Goal: Task Accomplishment & Management: Use online tool/utility

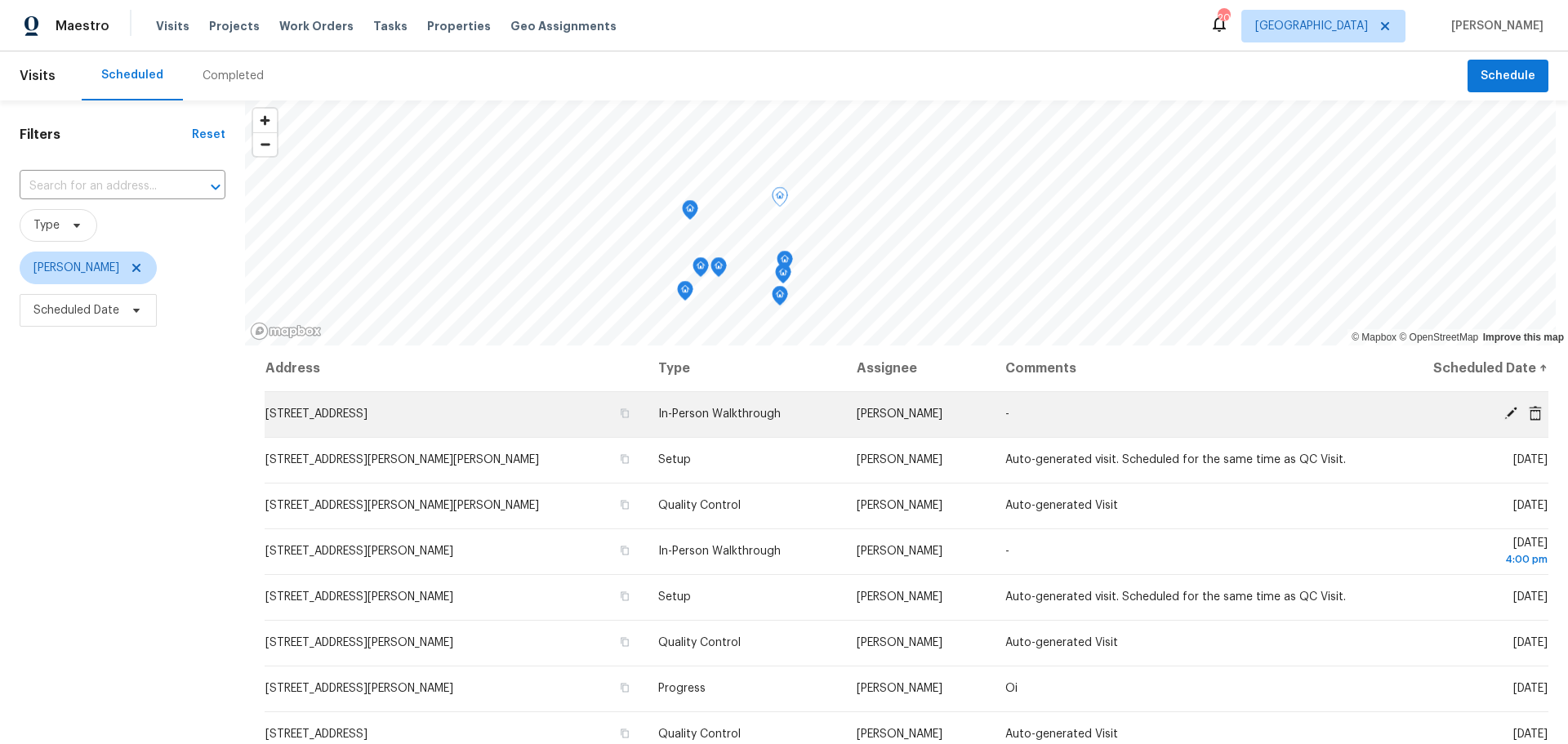
click at [563, 419] on td "[STREET_ADDRESS]" at bounding box center [455, 414] width 381 height 46
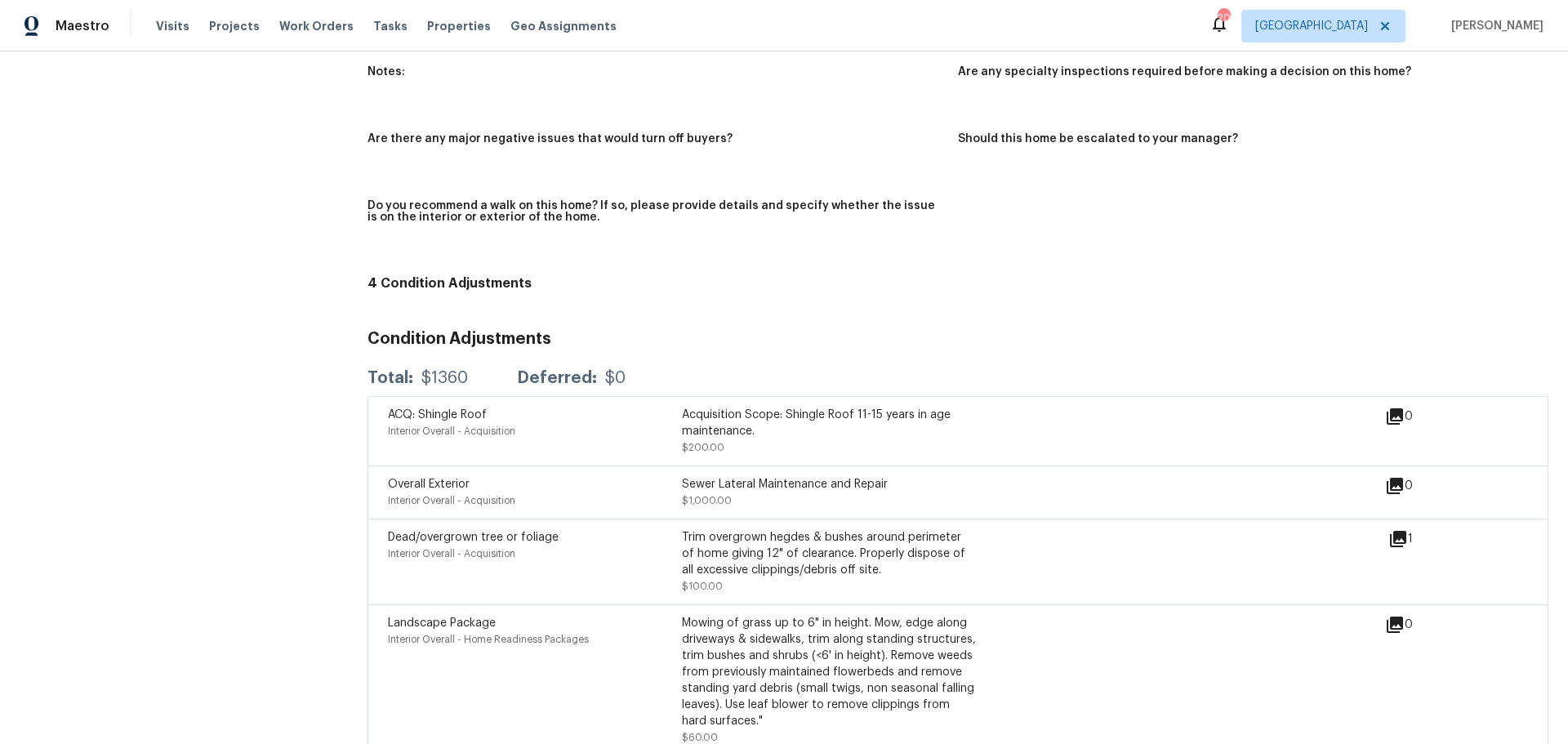
scroll to position [2721, 0]
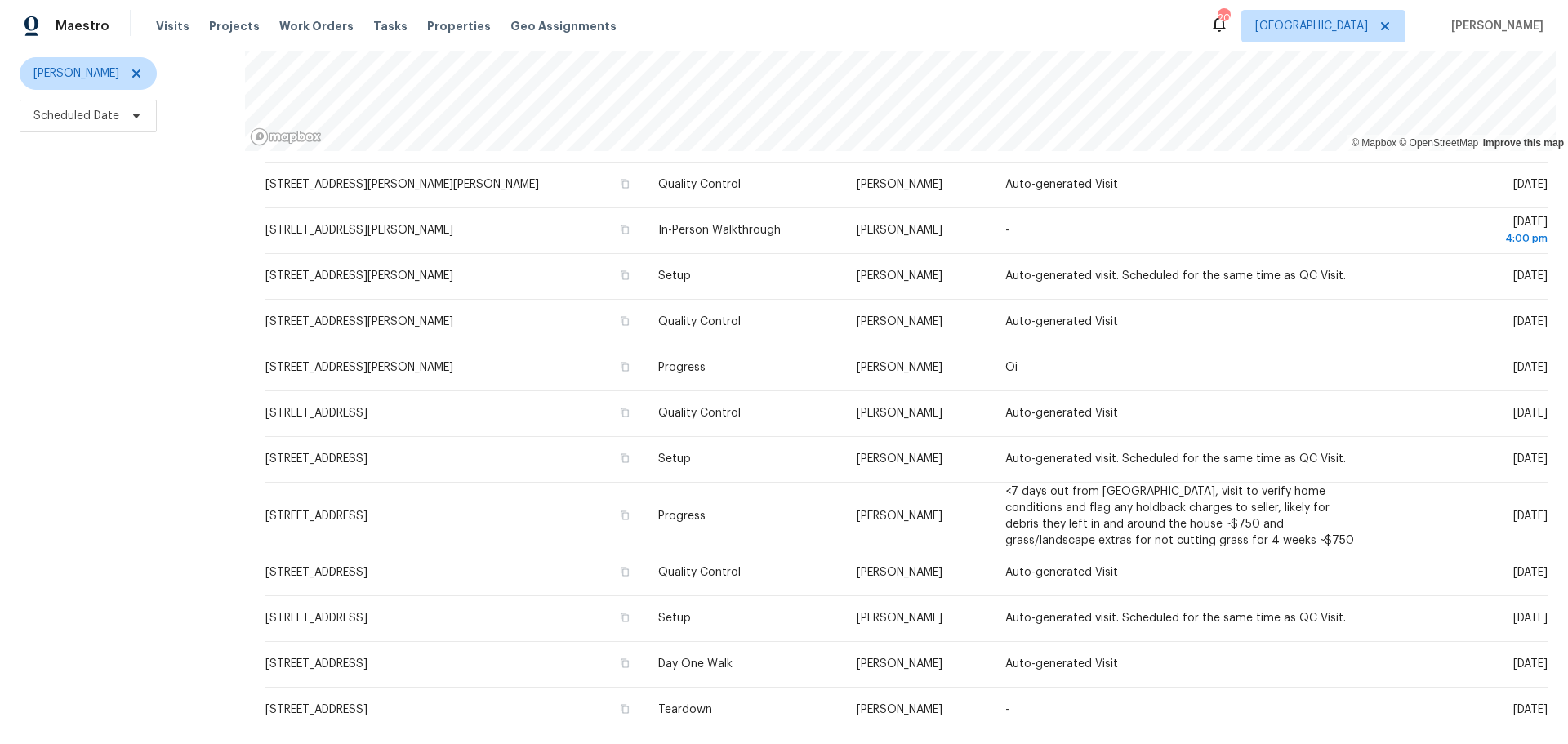
scroll to position [209, 0]
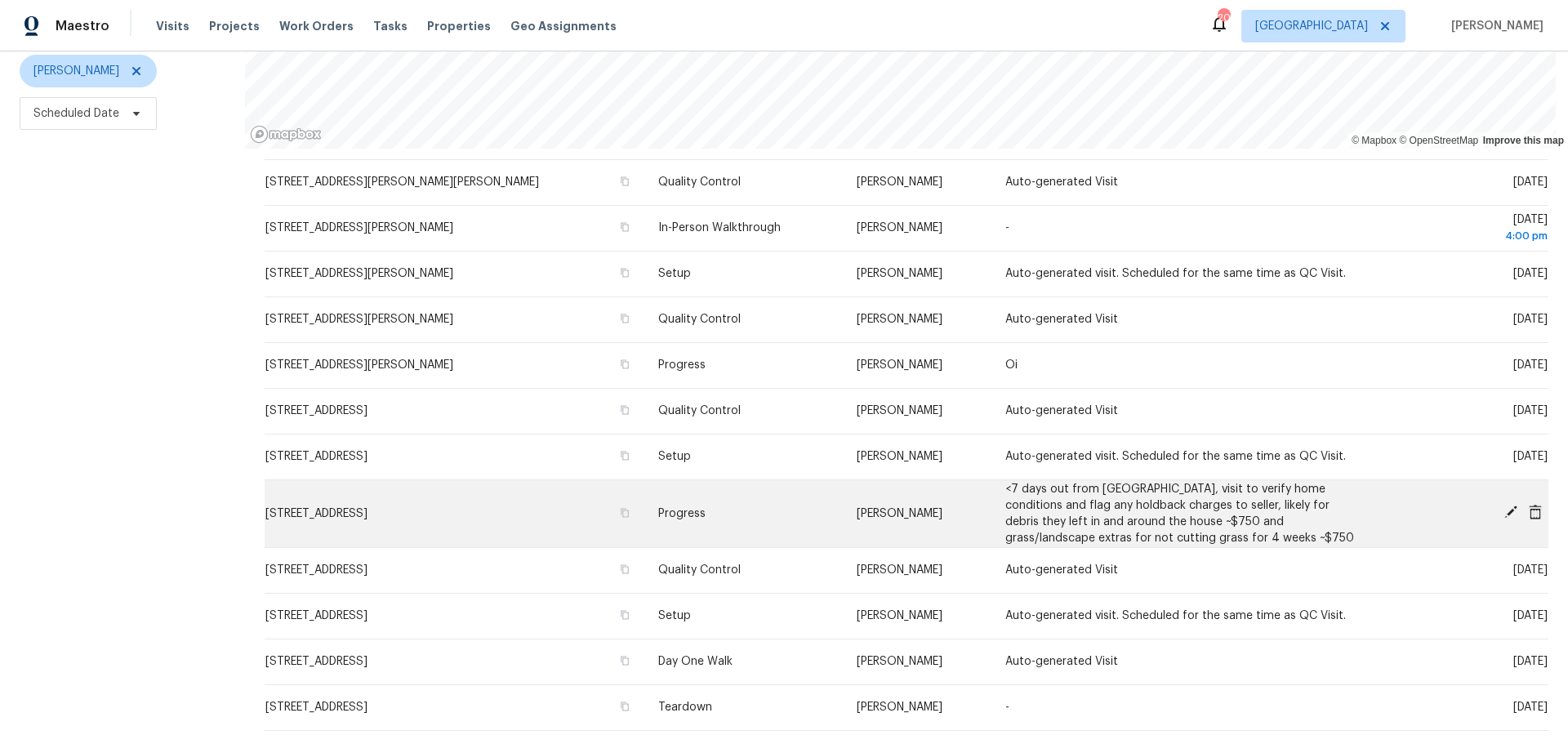
click at [368, 508] on span "[STREET_ADDRESS]" at bounding box center [316, 513] width 102 height 11
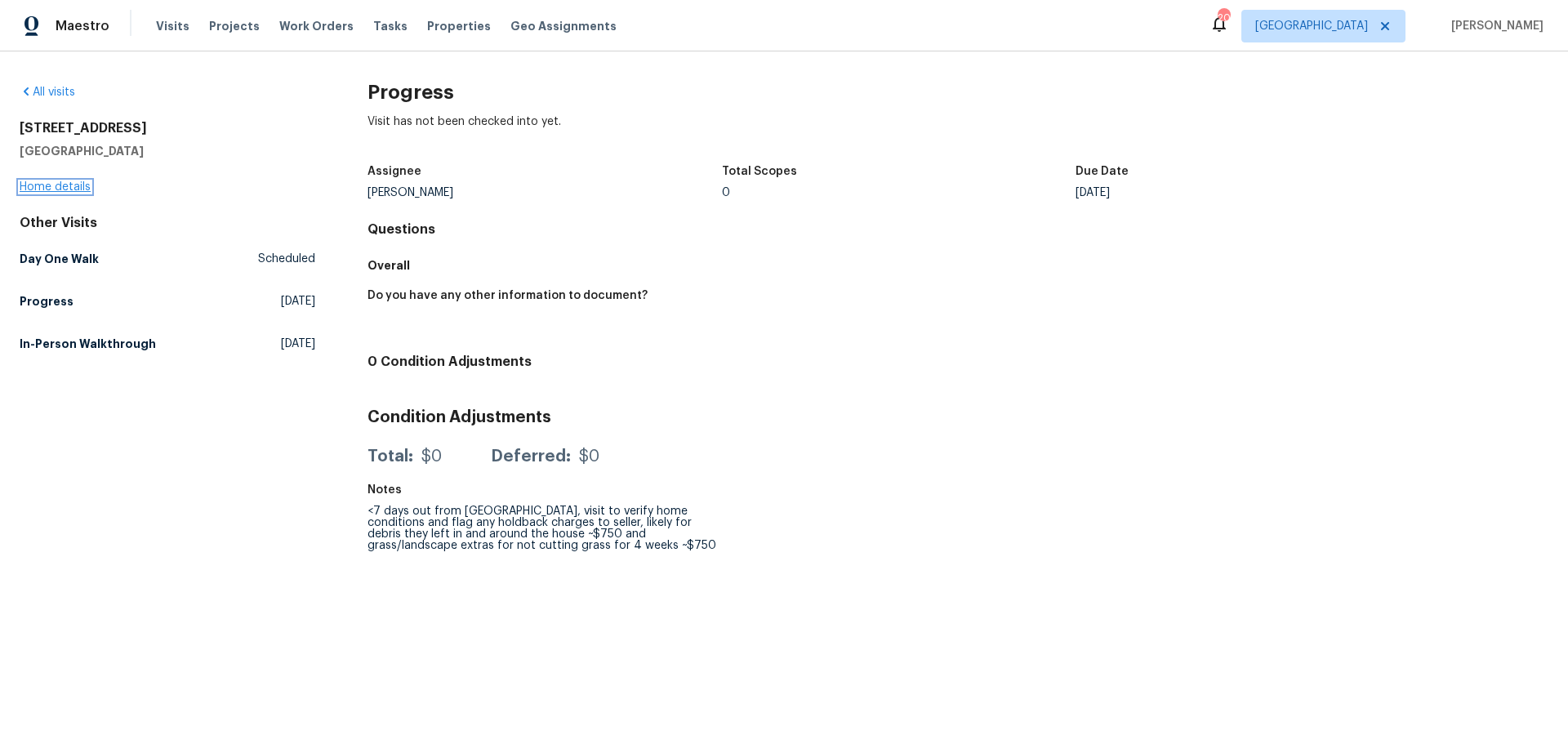
click at [63, 188] on link "Home details" at bounding box center [54, 187] width 71 height 11
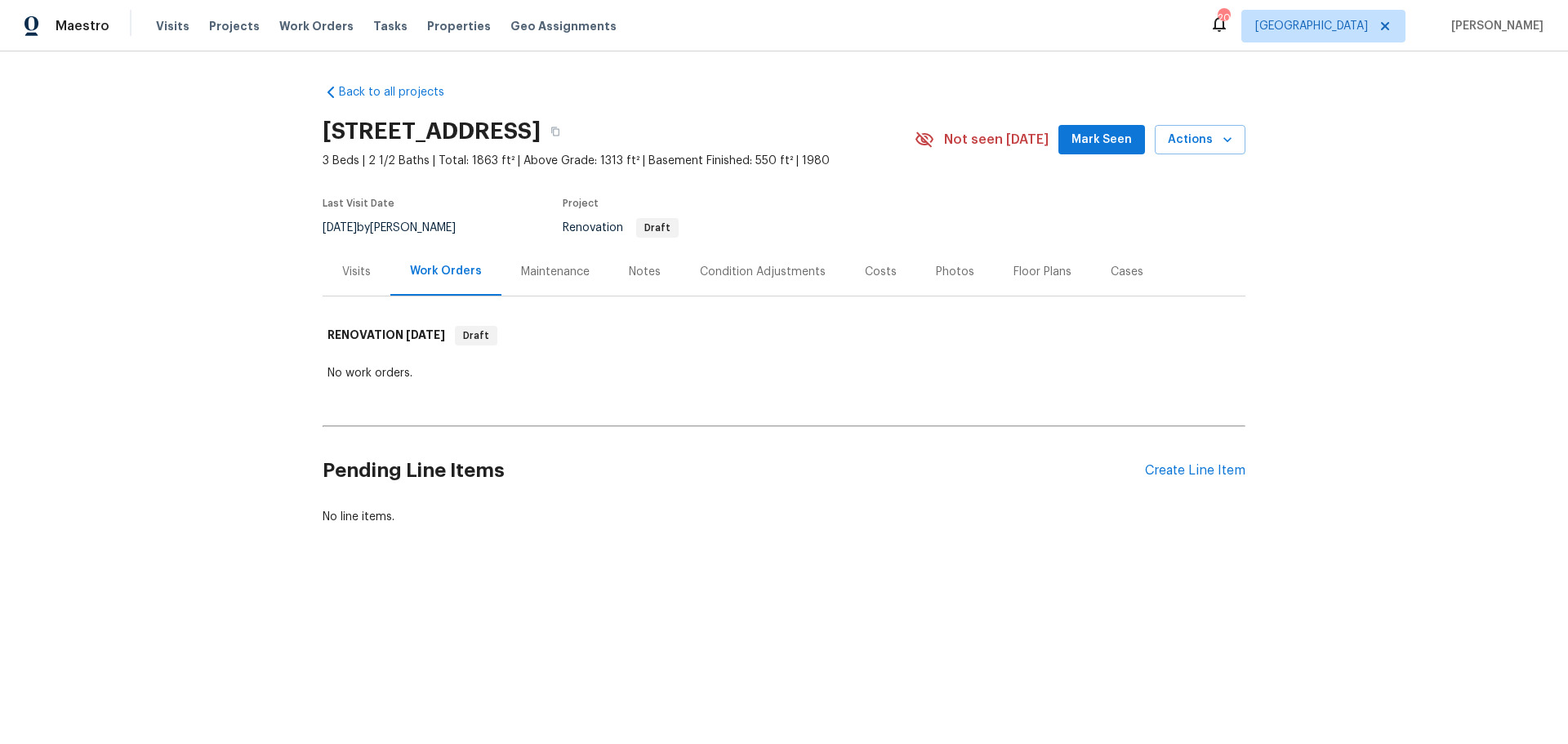
click at [338, 283] on div "Visits" at bounding box center [357, 271] width 68 height 48
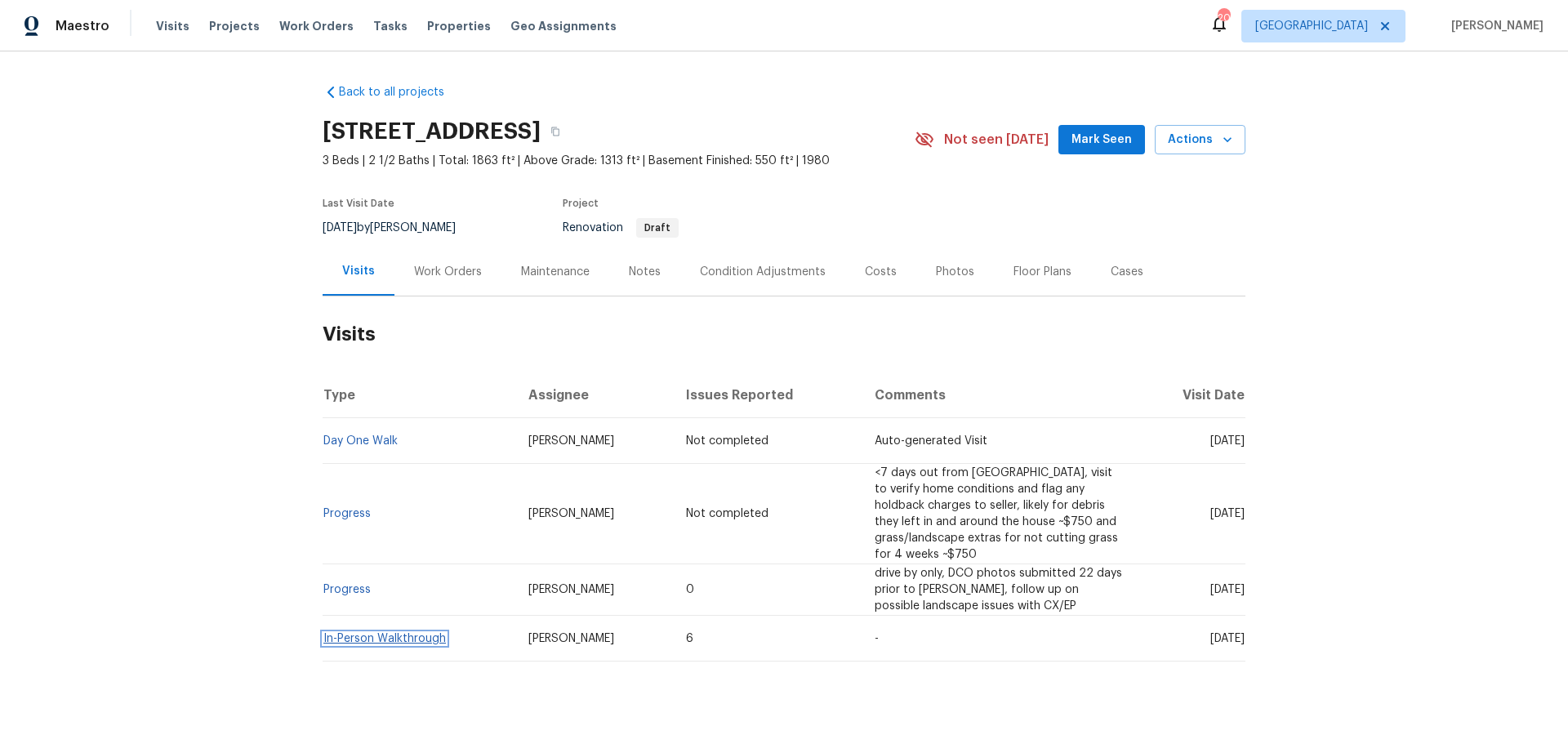
click at [412, 633] on link "In-Person Walkthrough" at bounding box center [384, 638] width 122 height 11
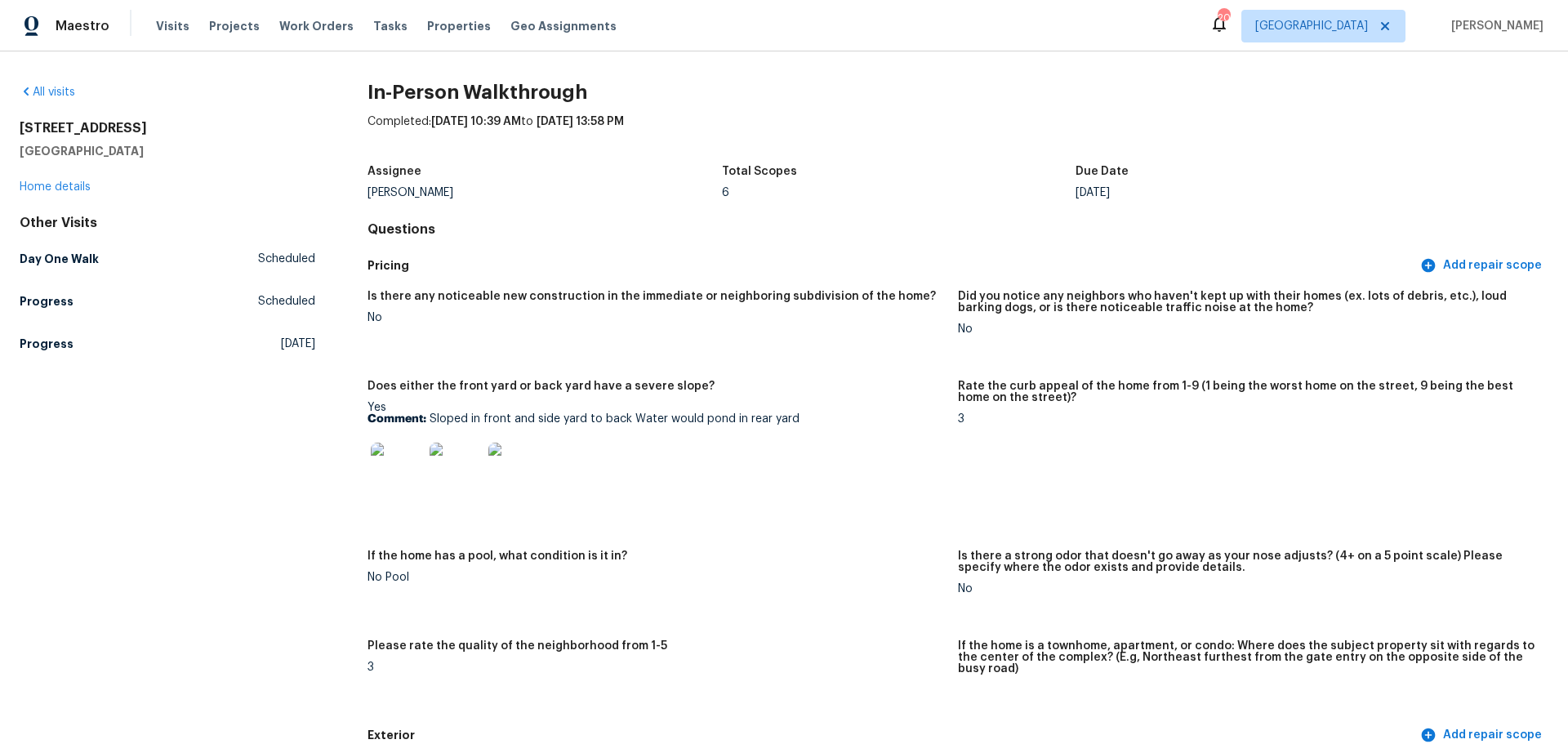
click at [510, 467] on img at bounding box center [514, 468] width 52 height 52
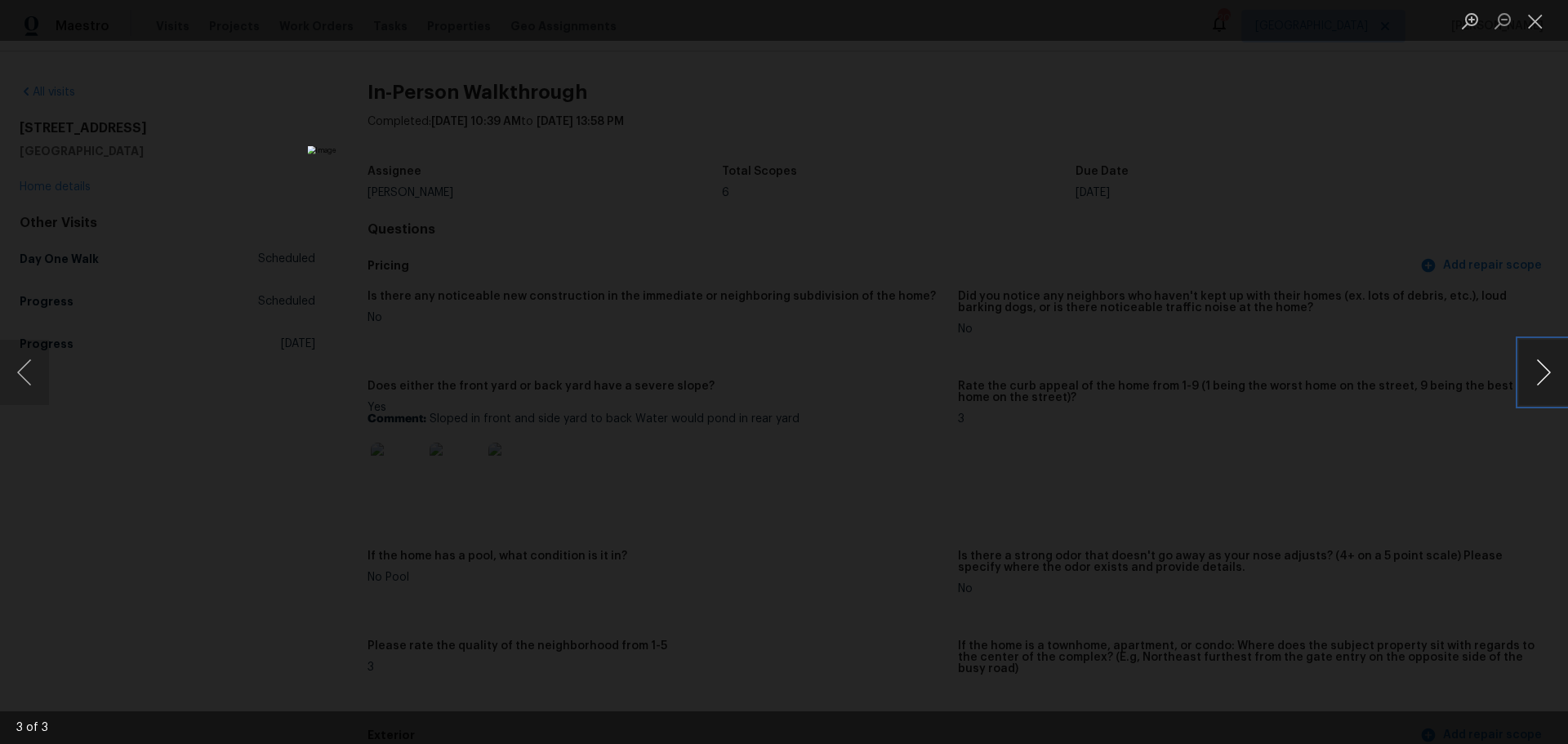
click at [1550, 353] on button "Next image" at bounding box center [1543, 372] width 49 height 65
click at [1535, 18] on button "Close lightbox" at bounding box center [1536, 20] width 33 height 29
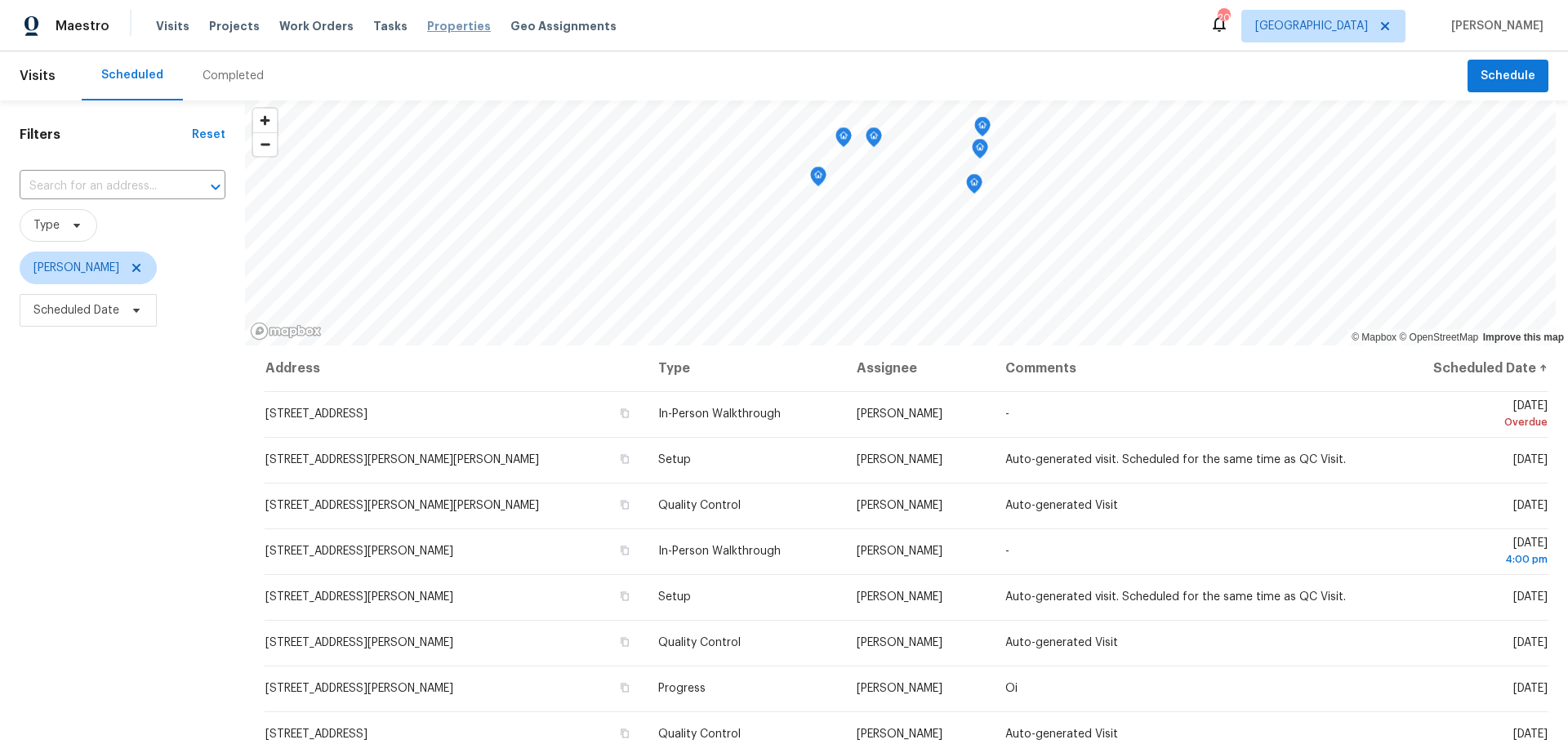
click at [427, 28] on span "Properties" at bounding box center [458, 27] width 63 height 17
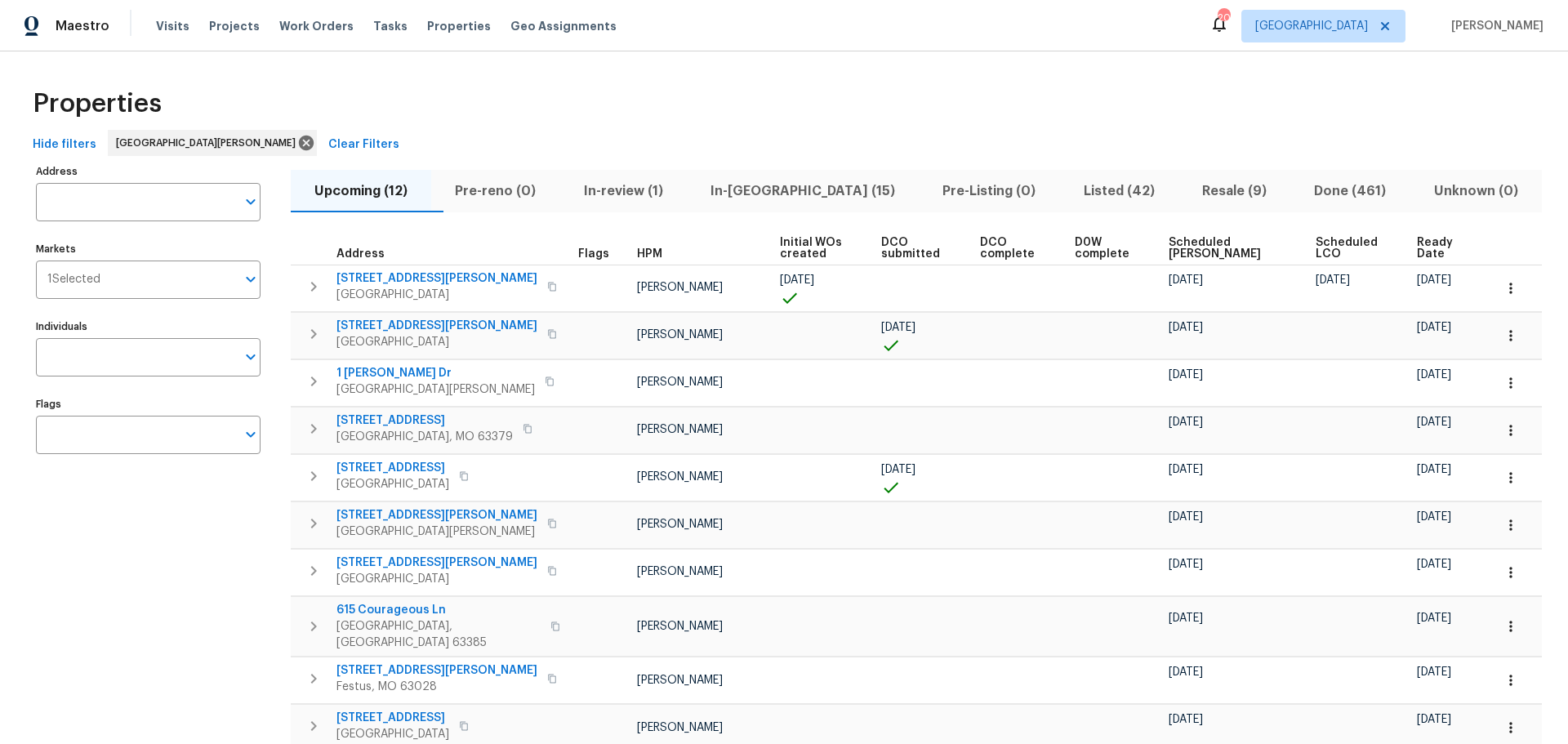
click at [1188, 191] on span "Resale (9)" at bounding box center [1234, 190] width 92 height 23
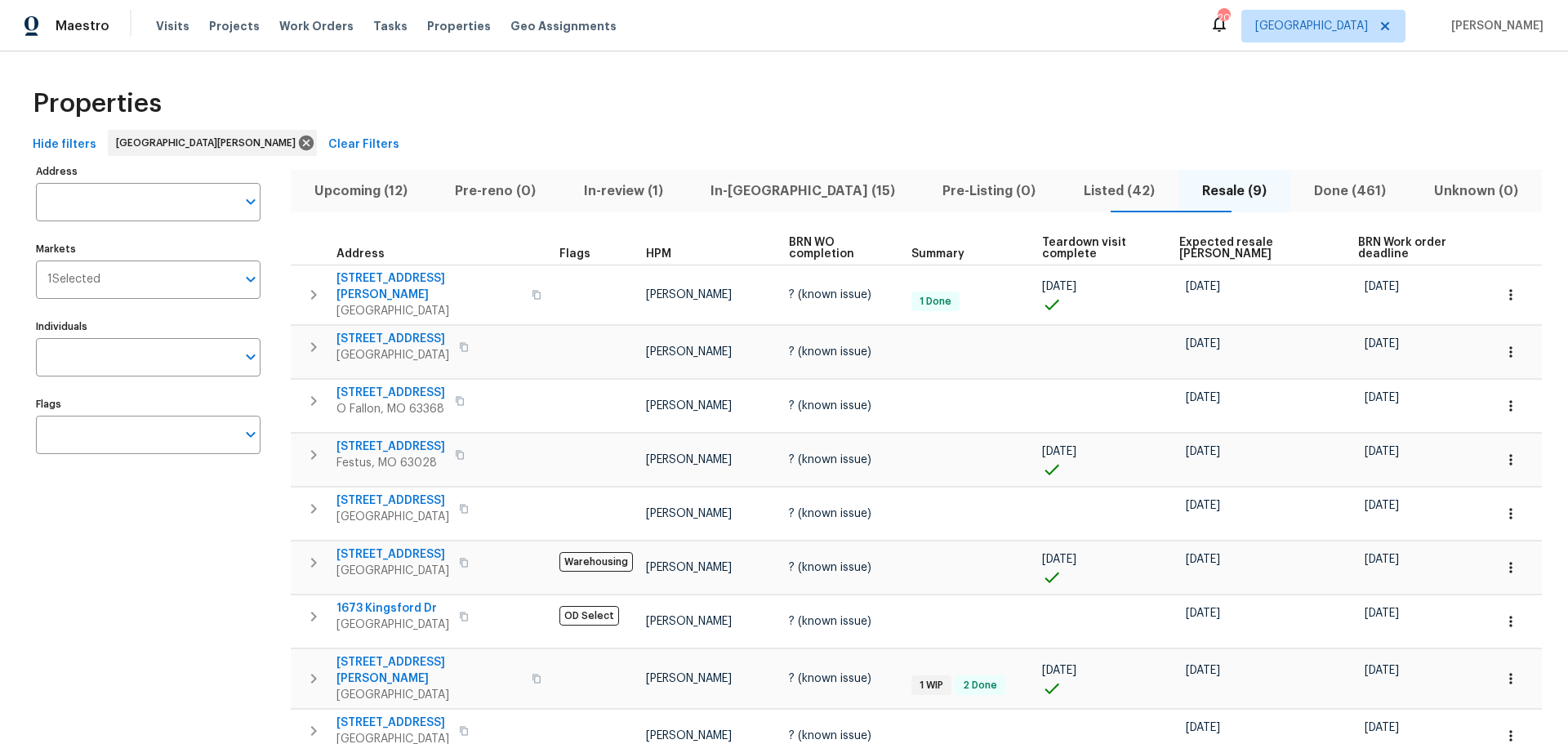
click at [1087, 199] on span "Listed (42)" at bounding box center [1118, 190] width 98 height 23
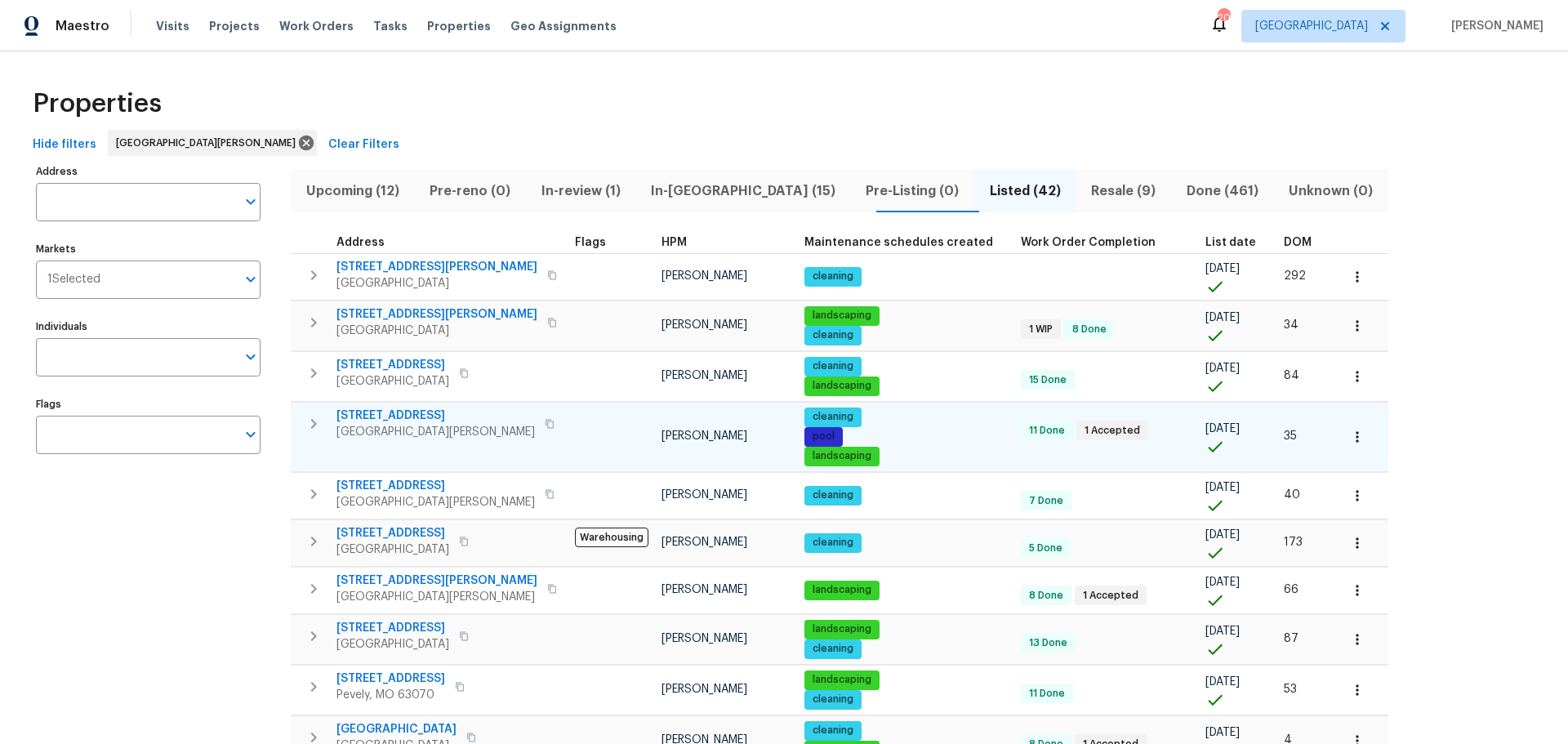
scroll to position [82, 0]
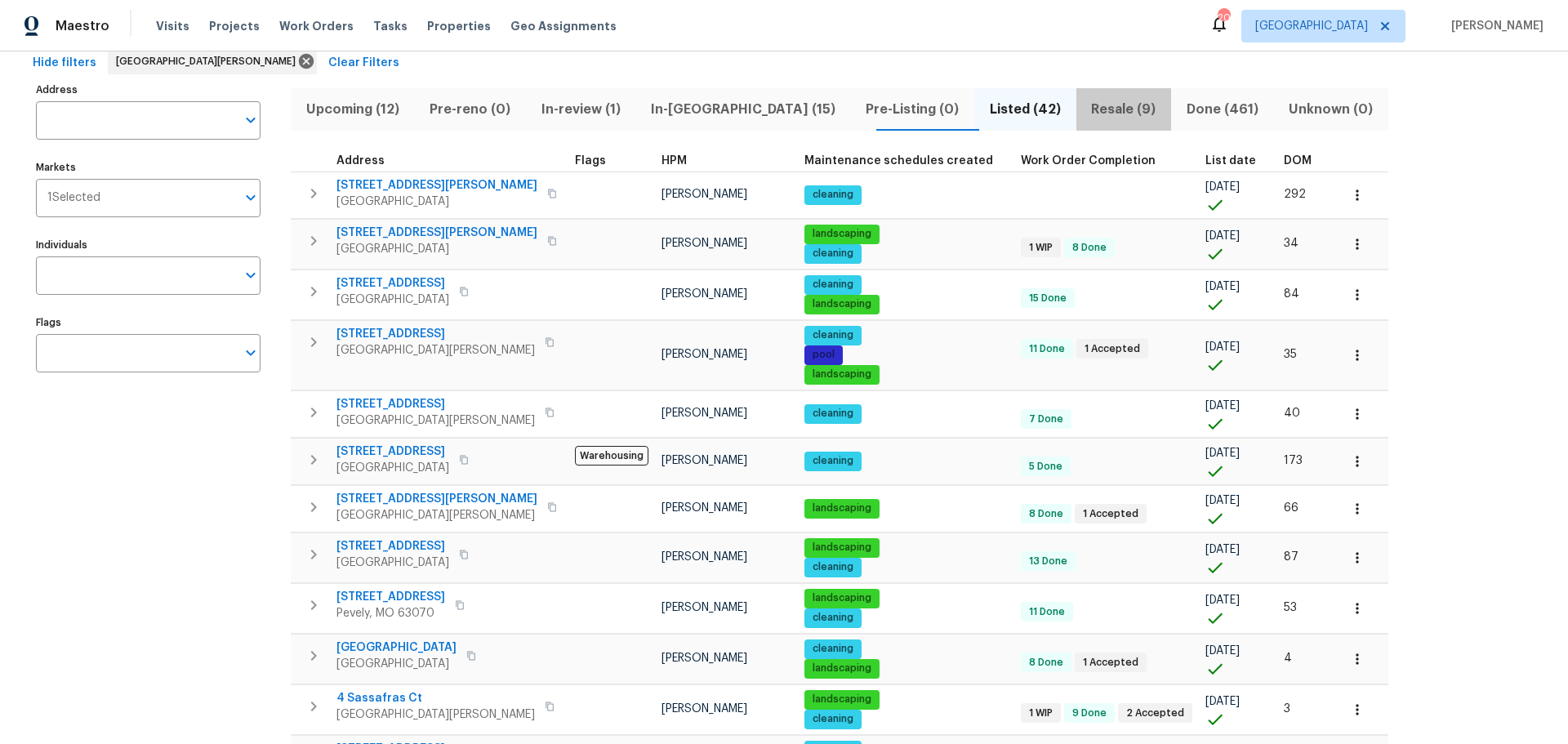
click at [1086, 108] on span "Resale (9)" at bounding box center [1124, 109] width 75 height 23
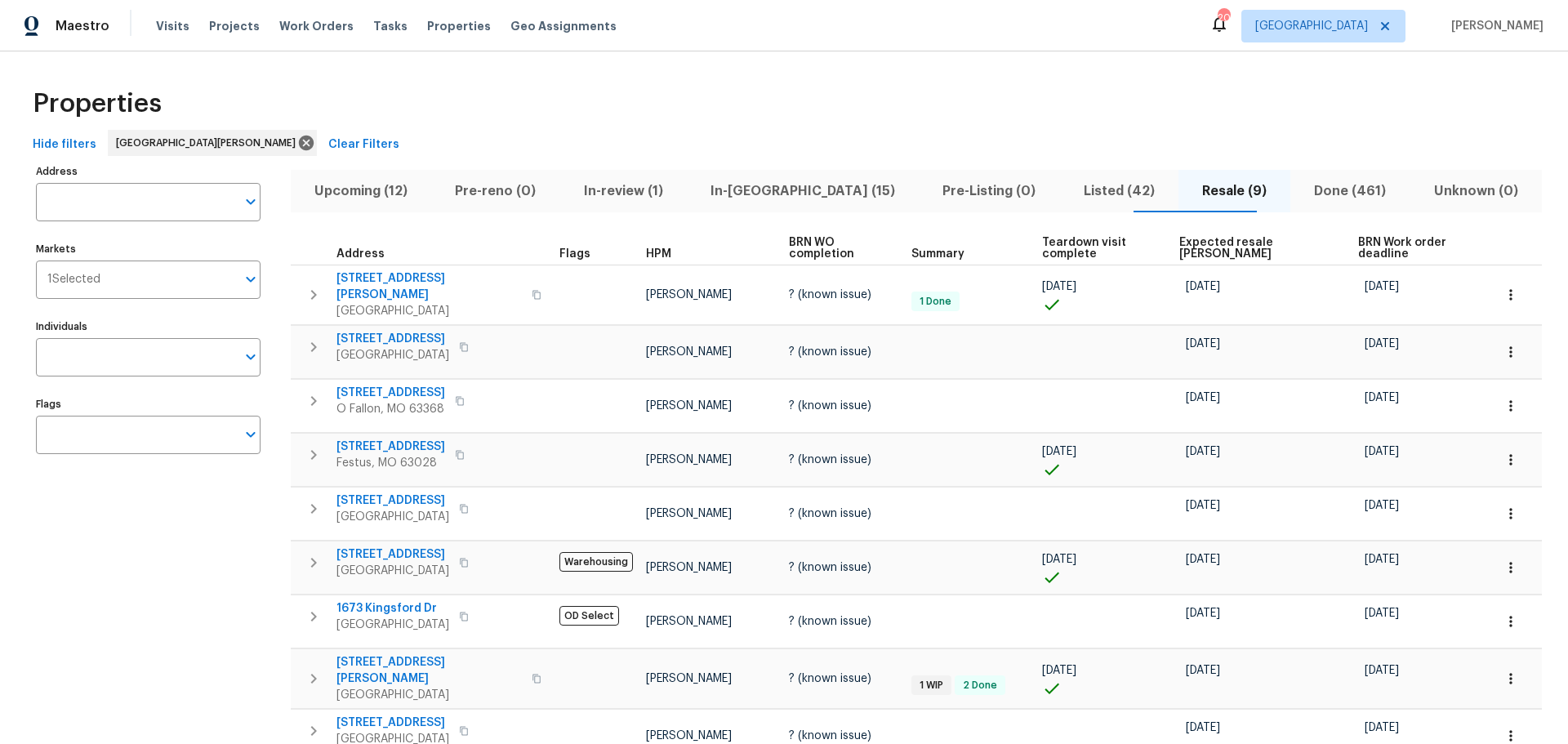
click at [804, 200] on span "In-reno (15)" at bounding box center [802, 190] width 212 height 23
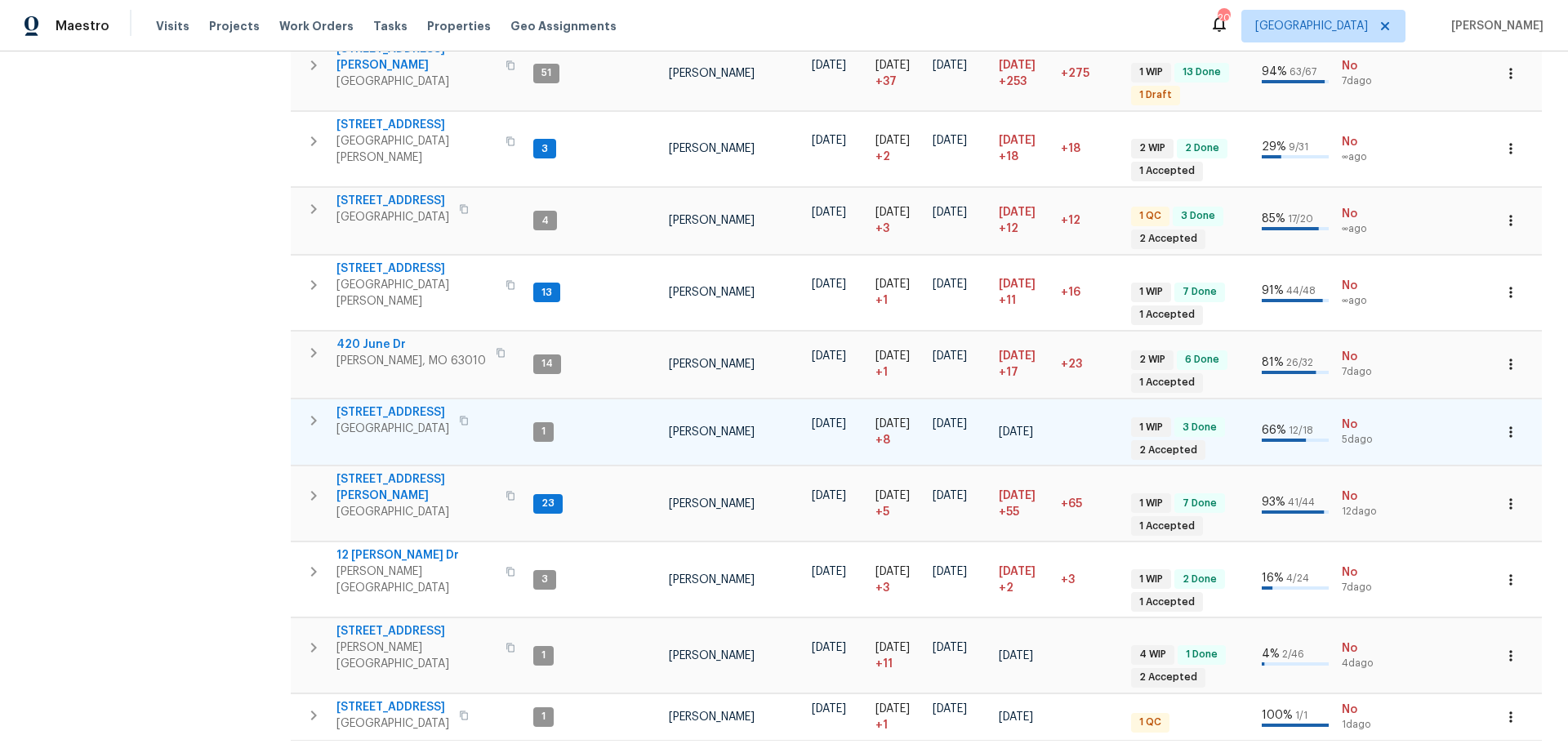
scroll to position [565, 0]
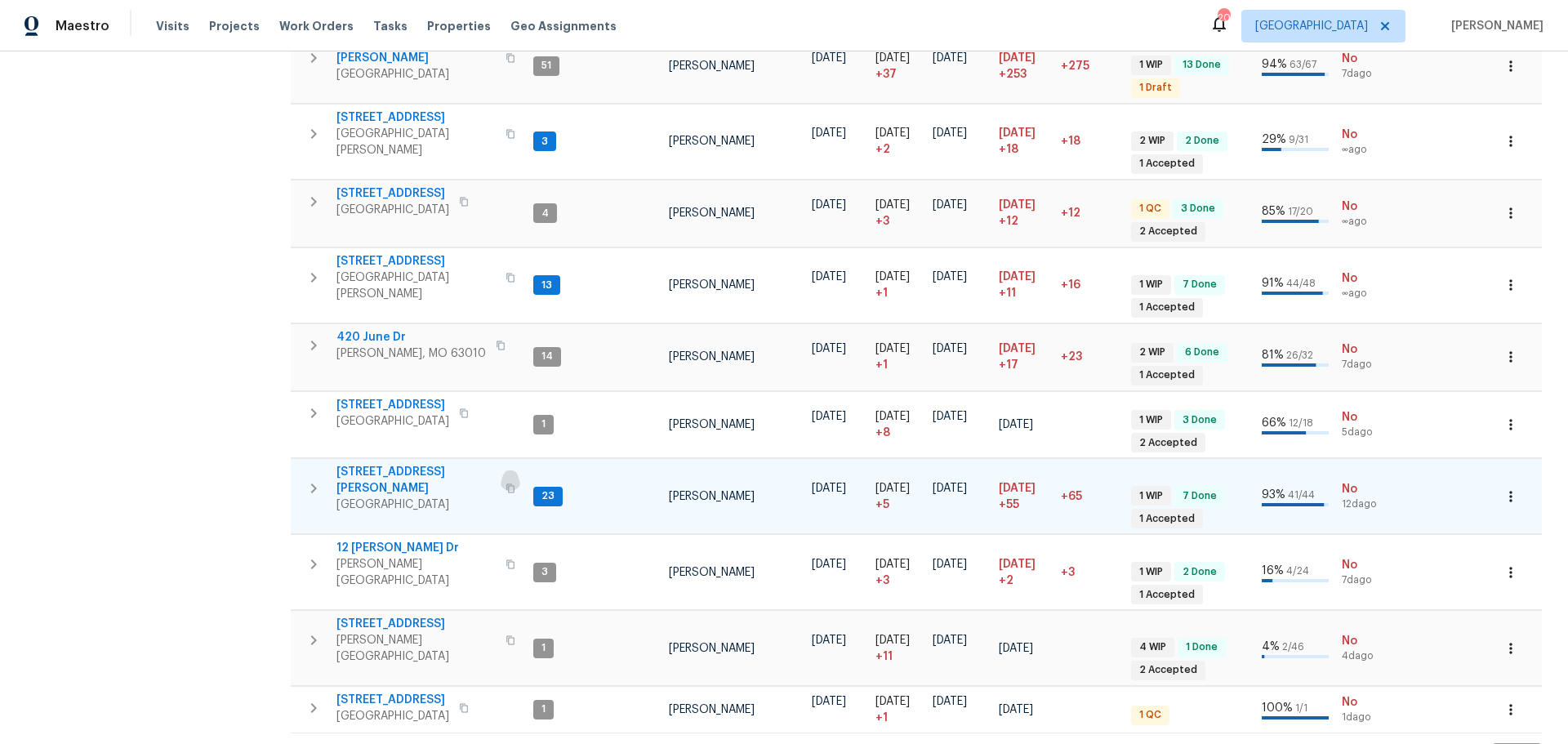
click at [506, 484] on icon "button" at bounding box center [510, 488] width 10 height 10
click at [304, 478] on icon "button" at bounding box center [313, 487] width 19 height 19
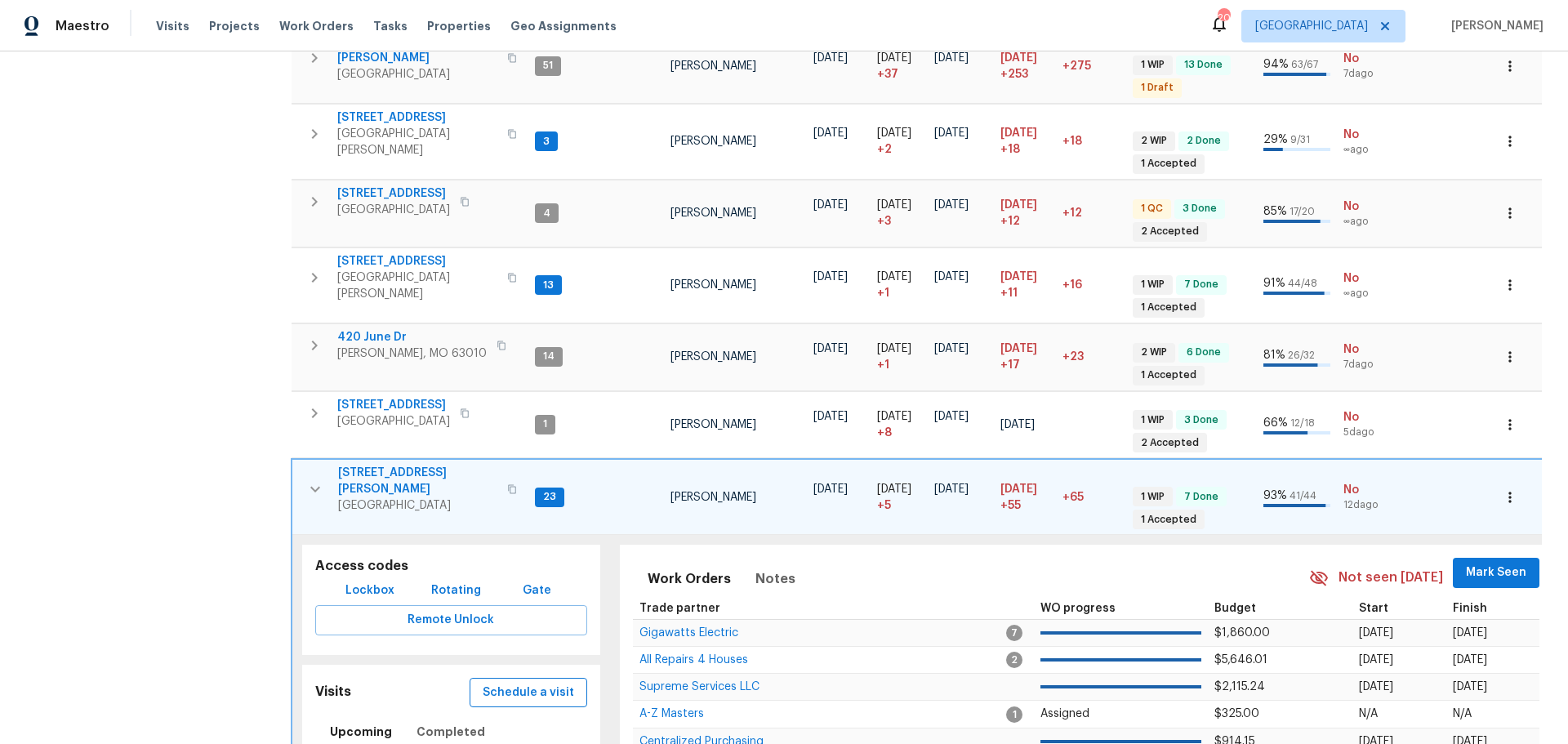
click at [532, 682] on span "Schedule a visit" at bounding box center [528, 692] width 91 height 20
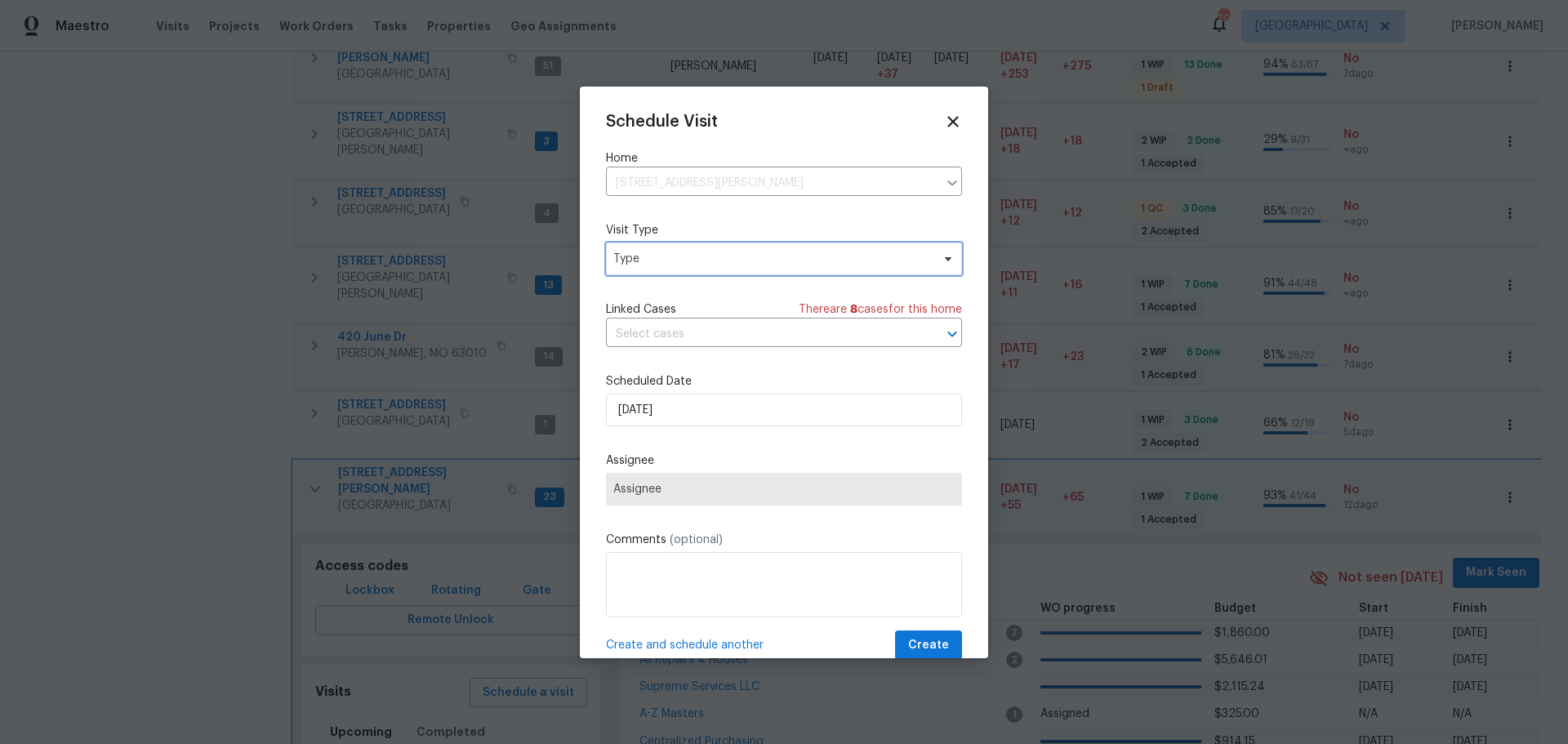
click at [688, 260] on span "Type" at bounding box center [772, 259] width 317 height 17
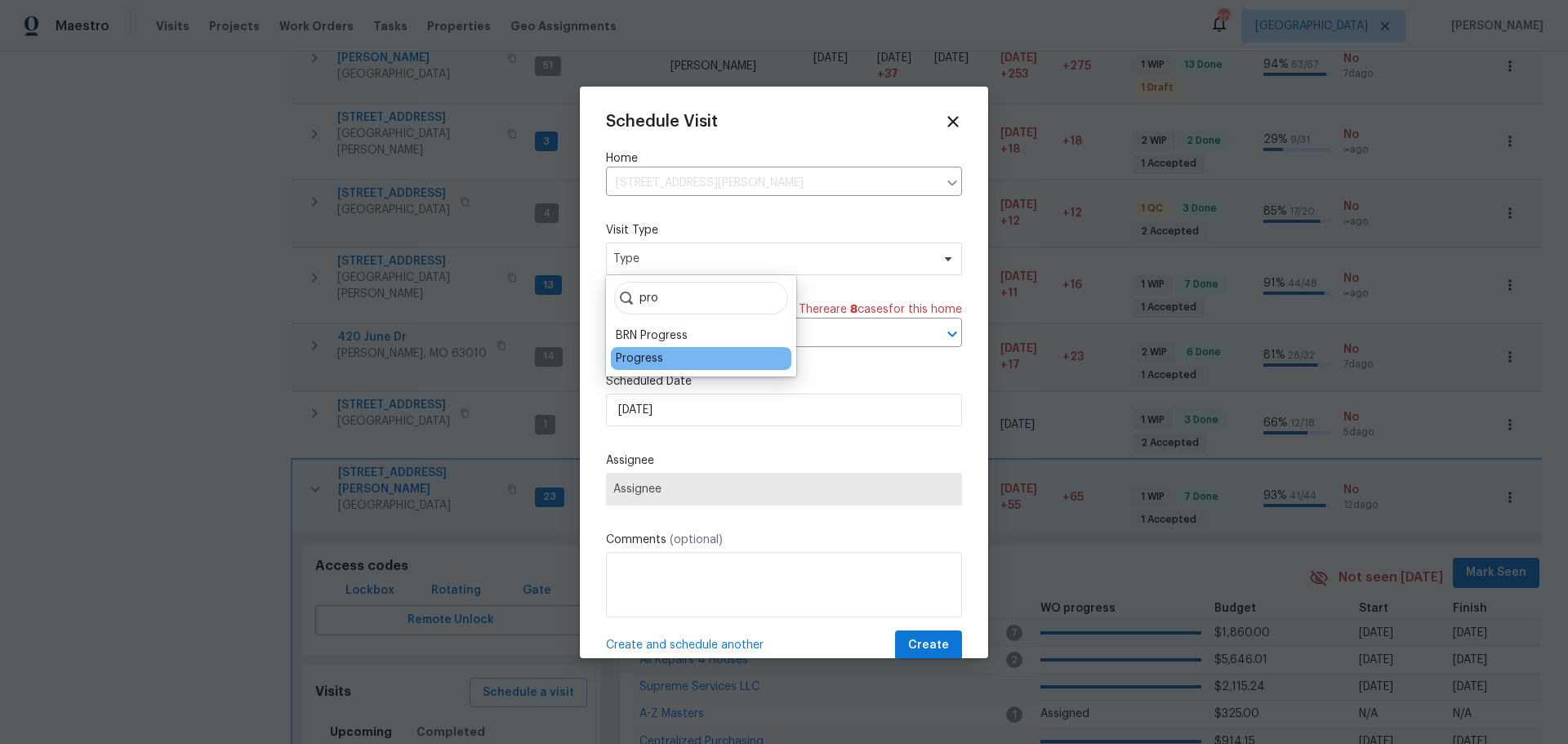
type input "pro"
click at [666, 356] on div "Progress" at bounding box center [701, 358] width 180 height 23
click at [656, 357] on div "Progress" at bounding box center [640, 359] width 48 height 17
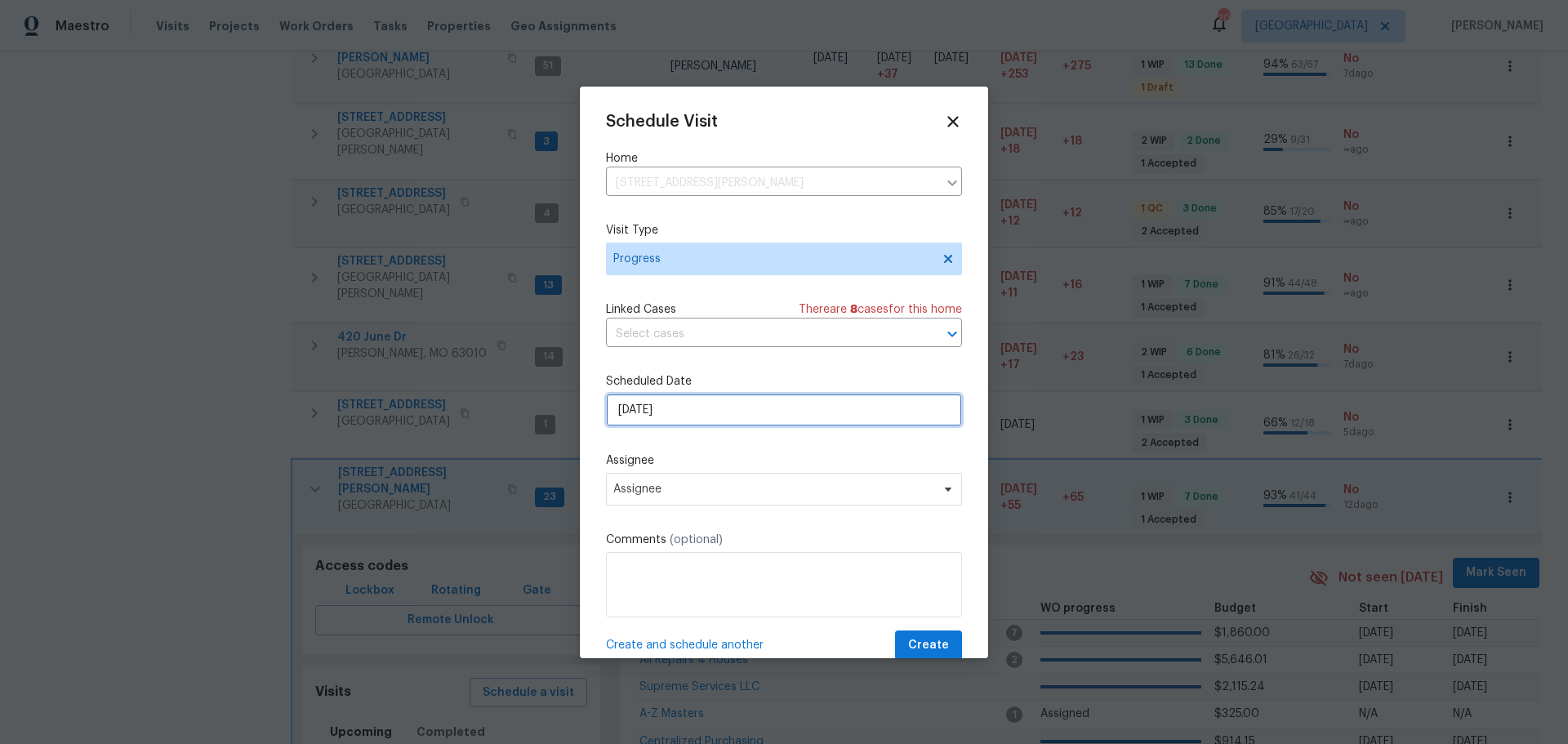
click at [660, 398] on input "8/11/2025" at bounding box center [784, 410] width 356 height 33
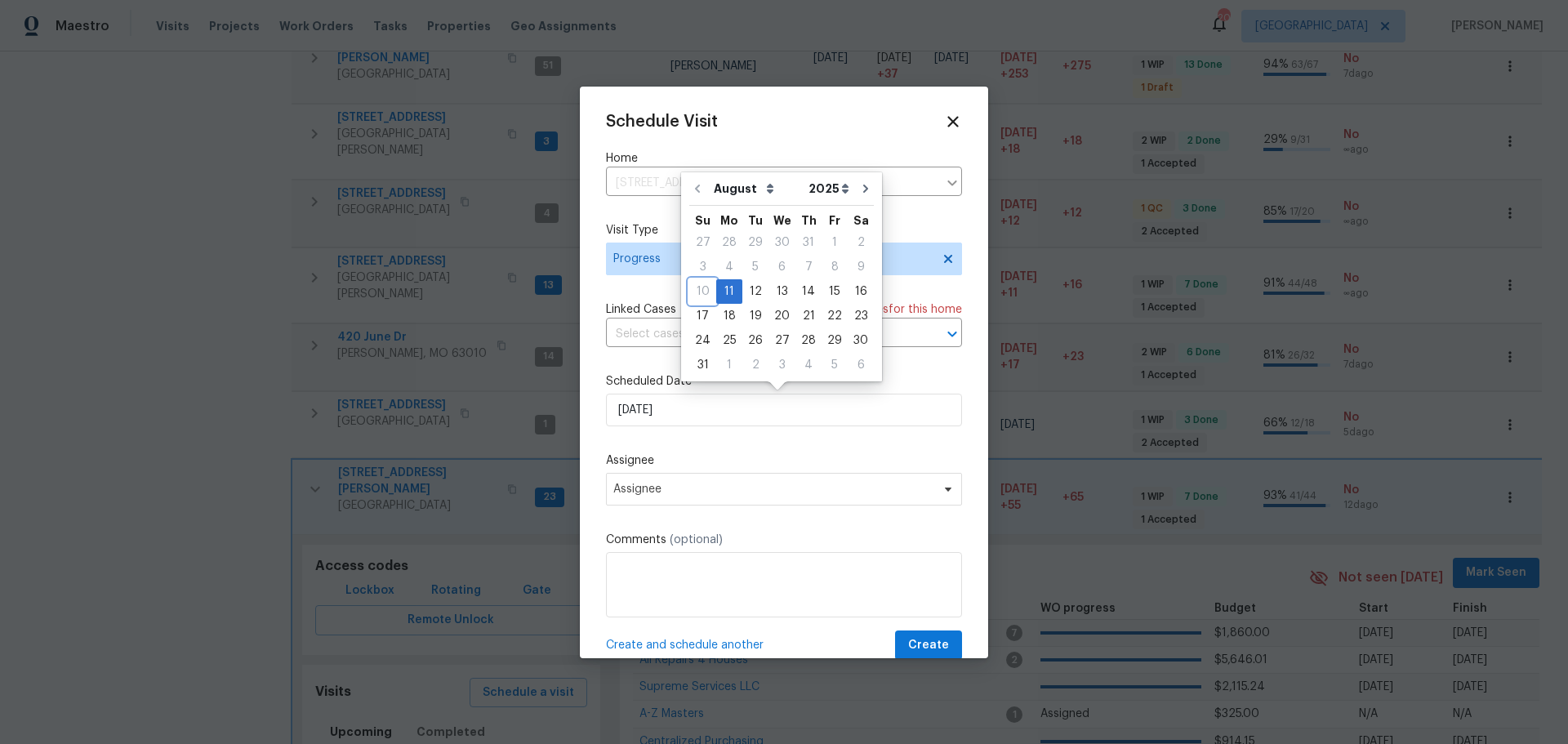
click at [713, 296] on div "10" at bounding box center [702, 292] width 27 height 23
click at [723, 296] on div "11" at bounding box center [729, 292] width 26 height 23
click at [698, 495] on span "Assignee" at bounding box center [773, 489] width 320 height 13
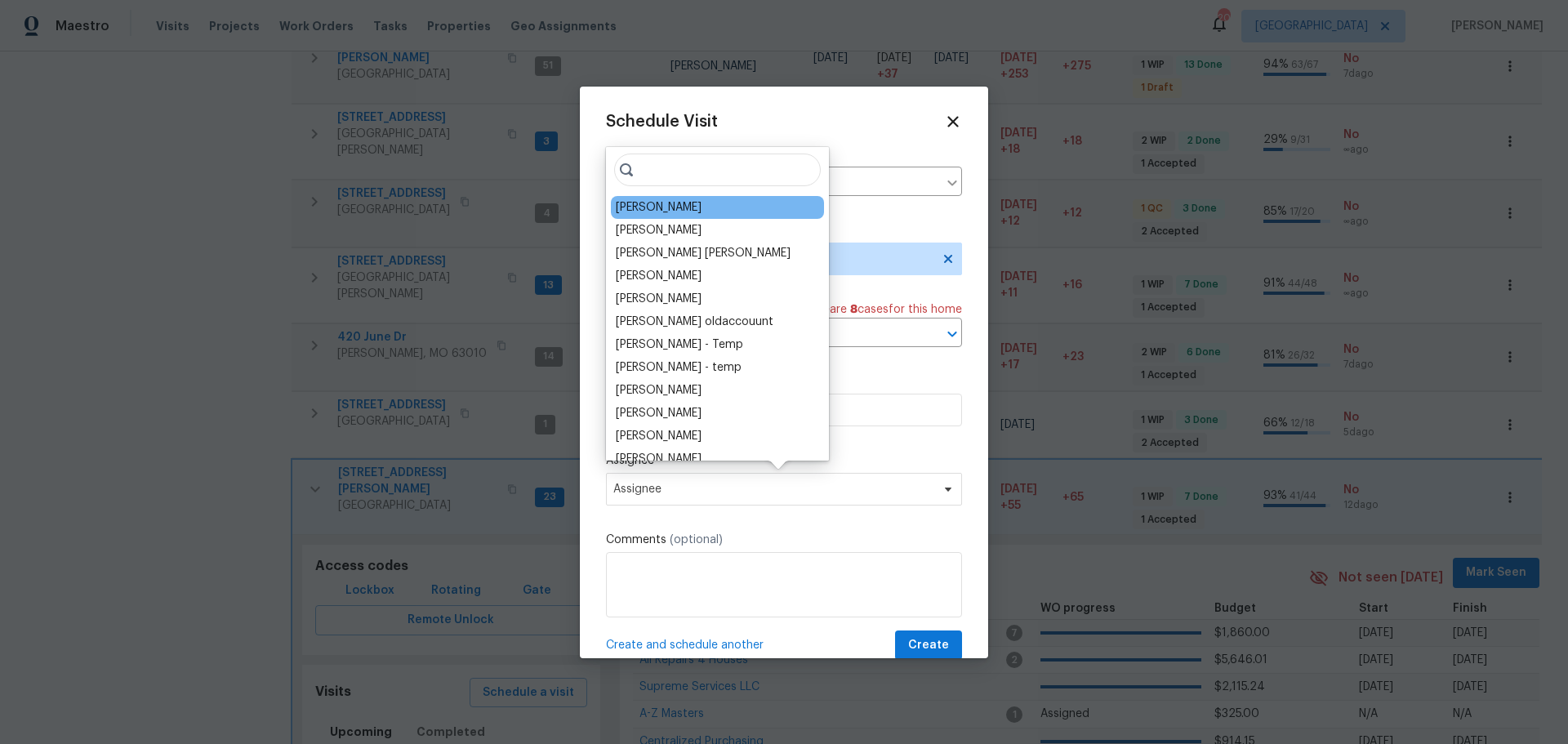
click at [689, 197] on div "[PERSON_NAME]" at bounding box center [717, 207] width 213 height 23
click at [681, 210] on div "[PERSON_NAME]" at bounding box center [658, 208] width 86 height 17
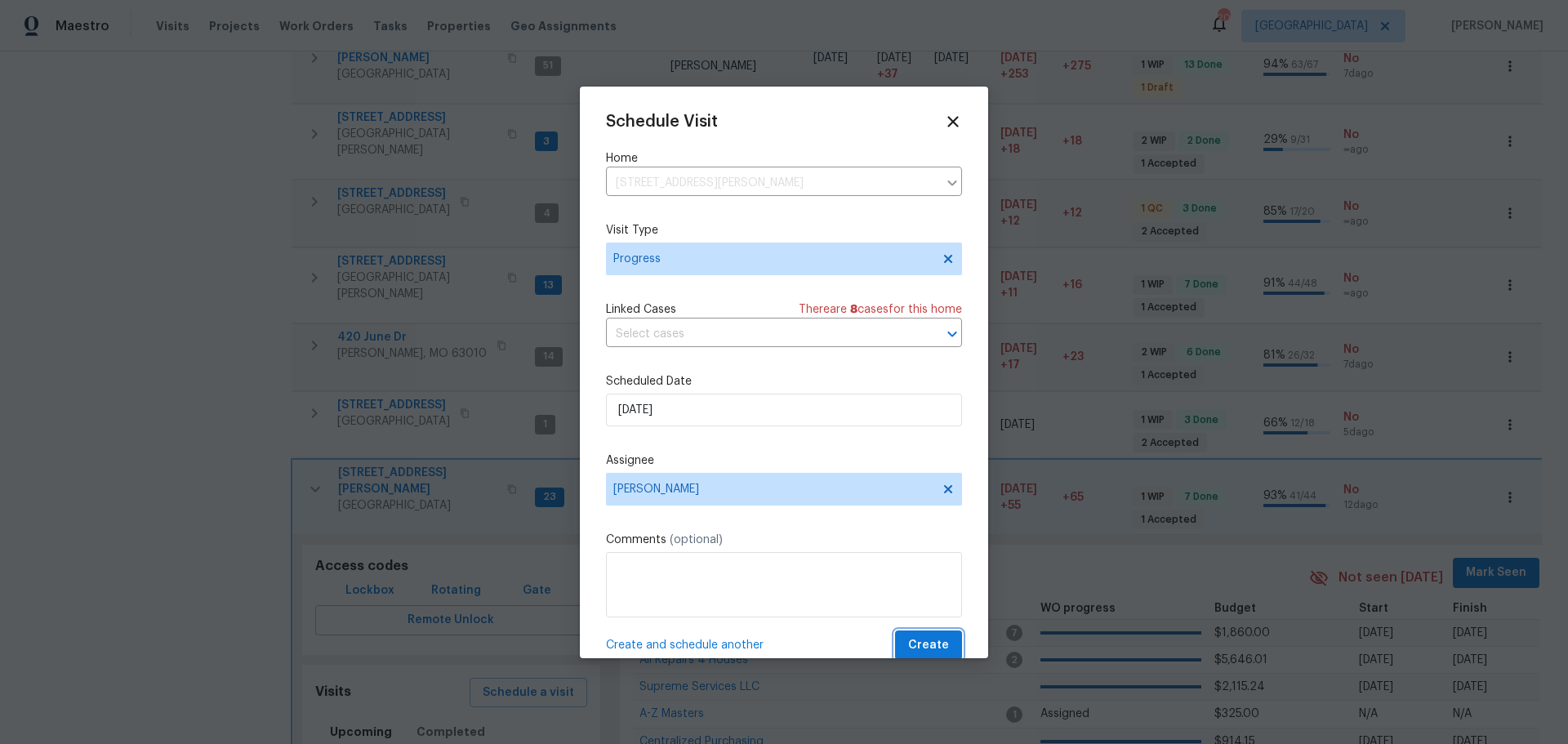
click at [898, 636] on button "Create" at bounding box center [928, 646] width 67 height 30
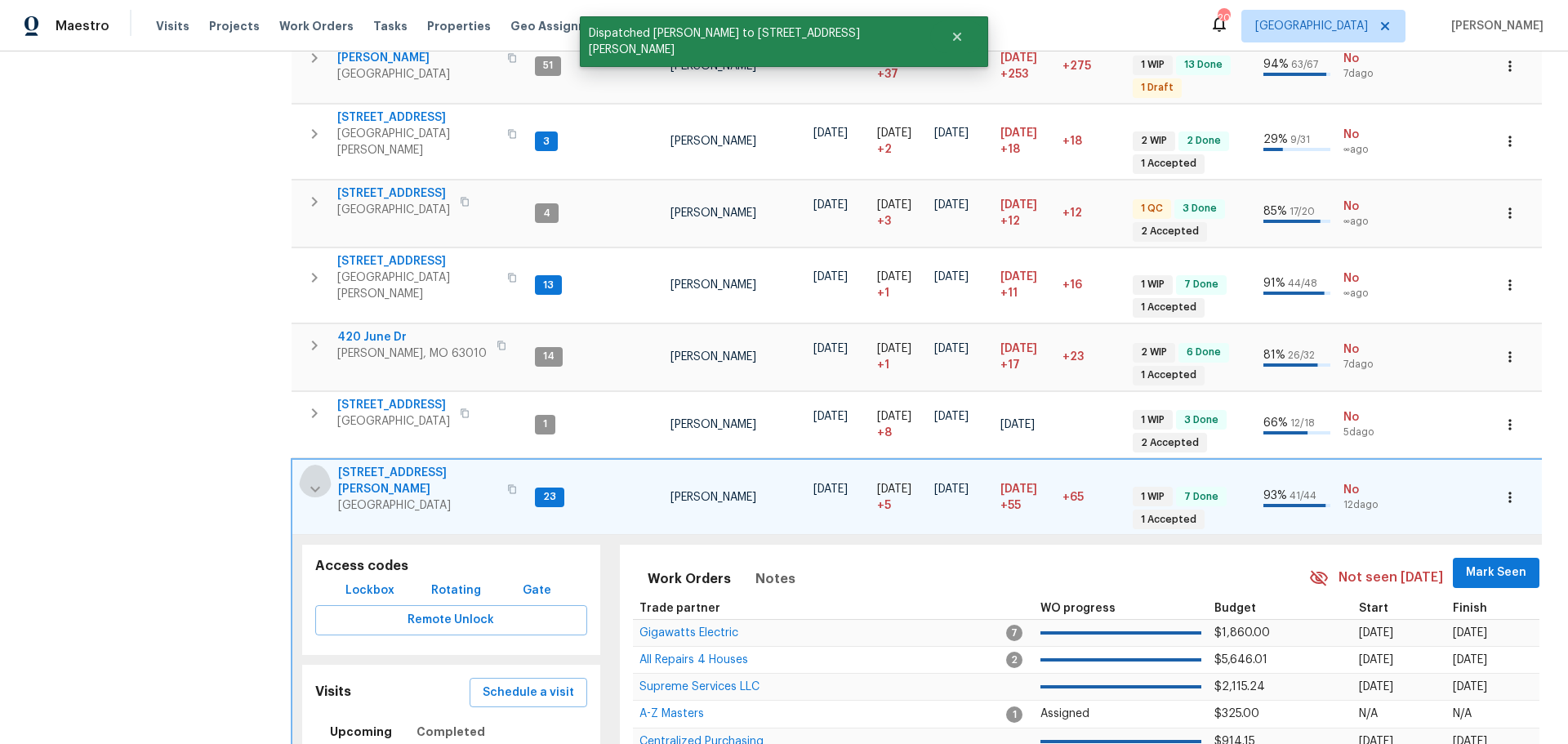
click at [319, 479] on icon "button" at bounding box center [315, 488] width 19 height 19
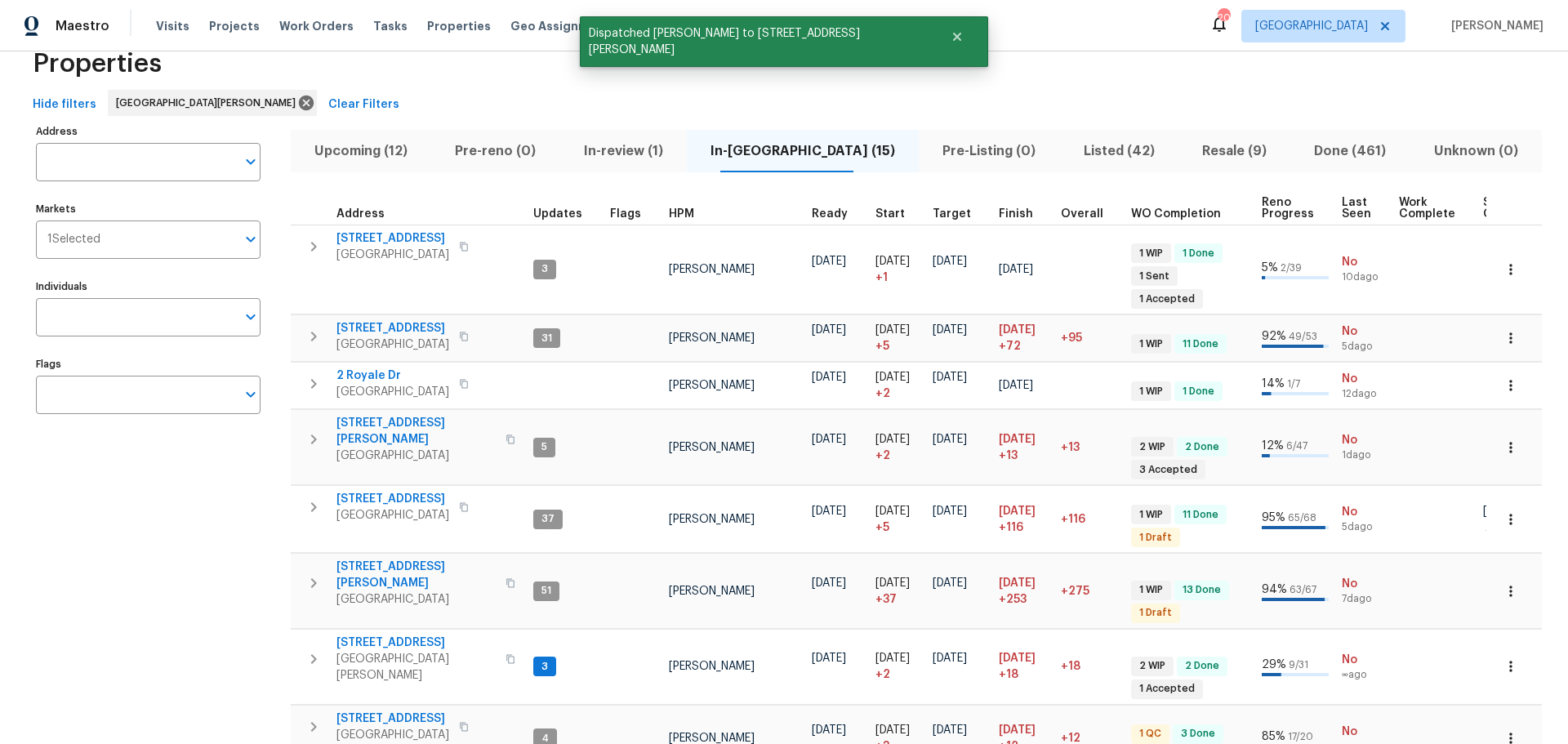
scroll to position [0, 0]
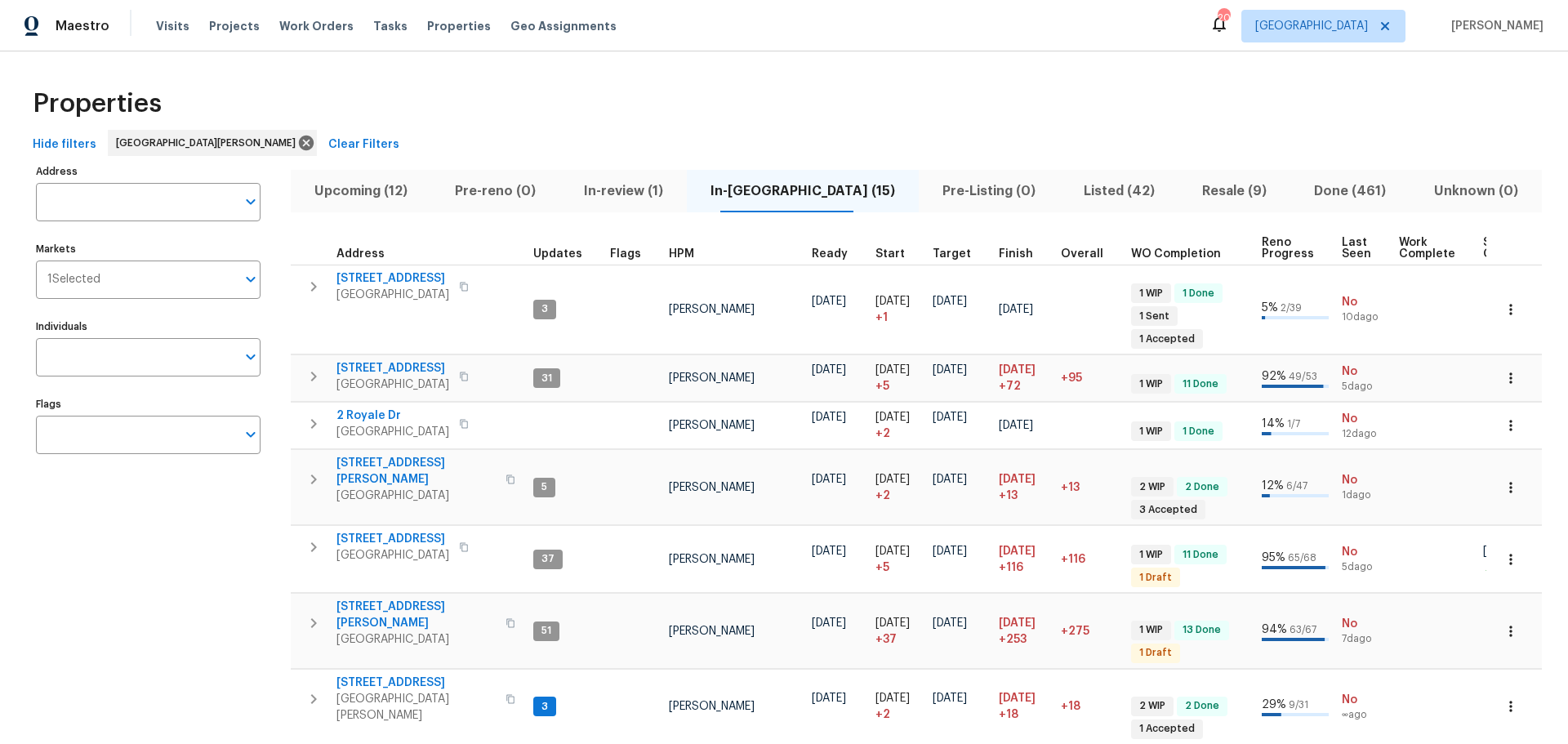
click at [378, 199] on span "Upcoming (12)" at bounding box center [361, 190] width 120 height 23
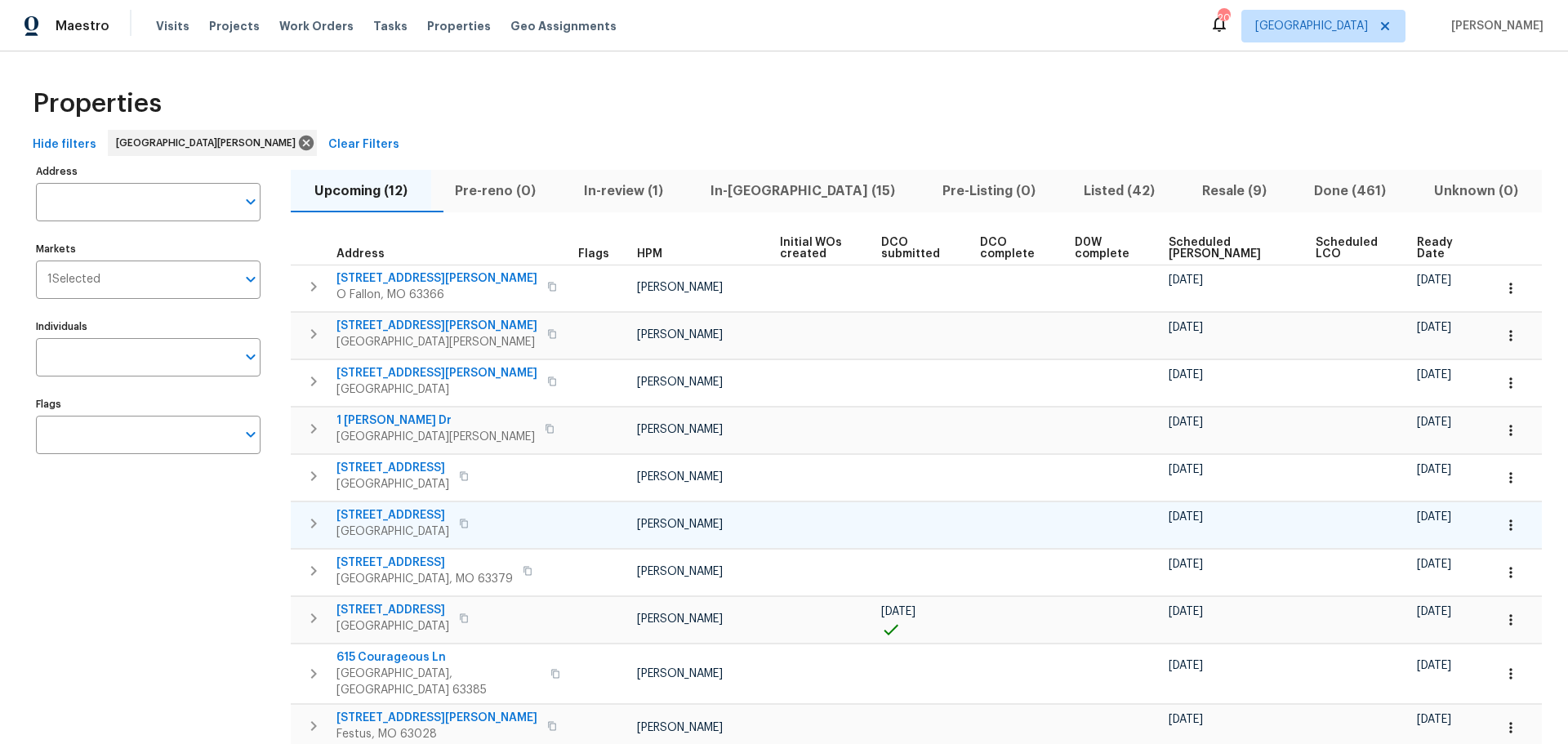
click at [394, 513] on span "13430 Manorlac Dr" at bounding box center [393, 515] width 113 height 17
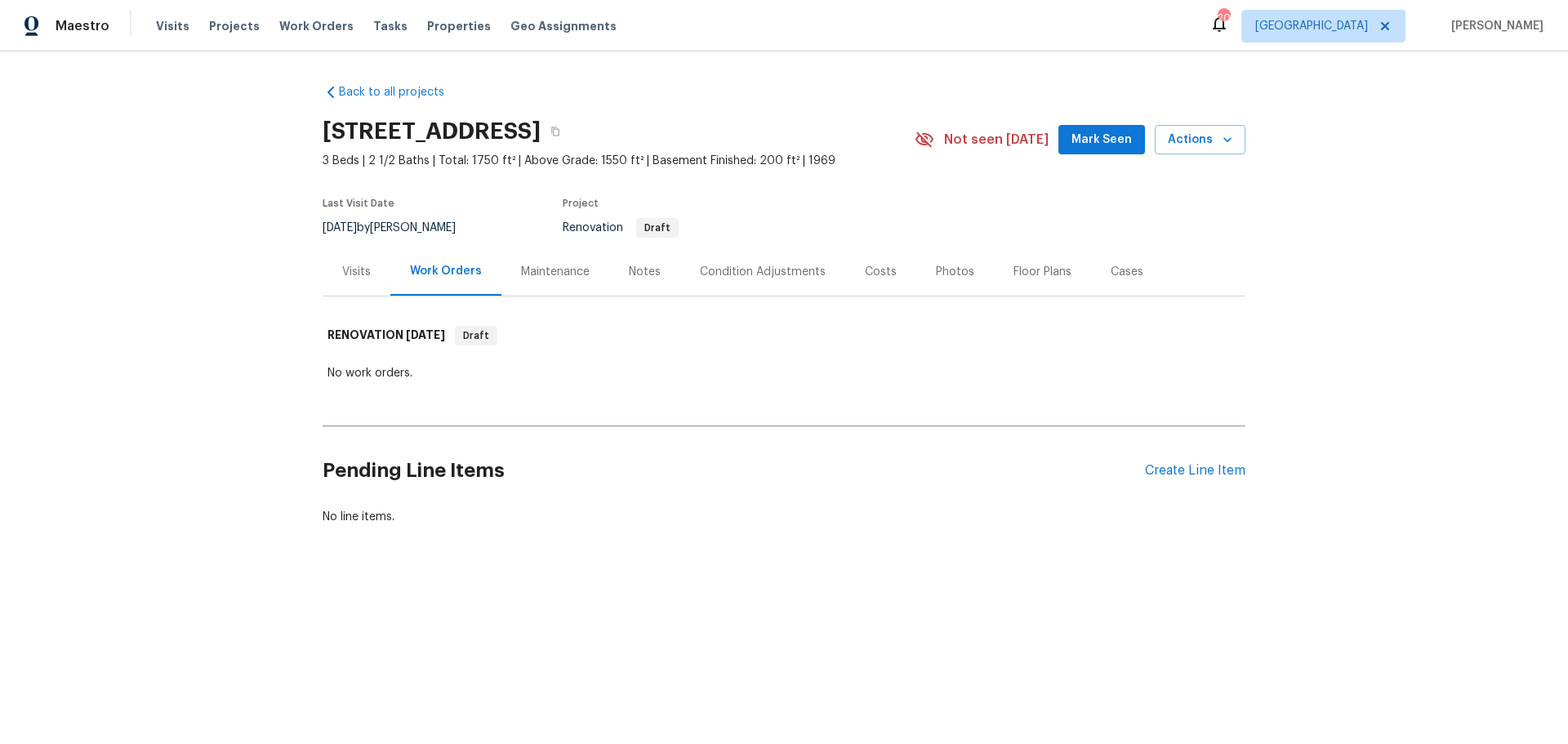
drag, startPoint x: 887, startPoint y: 270, endPoint x: 764, endPoint y: 242, distance: 126.1
click at [878, 253] on div "Costs" at bounding box center [880, 271] width 71 height 48
